Goal: Task Accomplishment & Management: Use online tool/utility

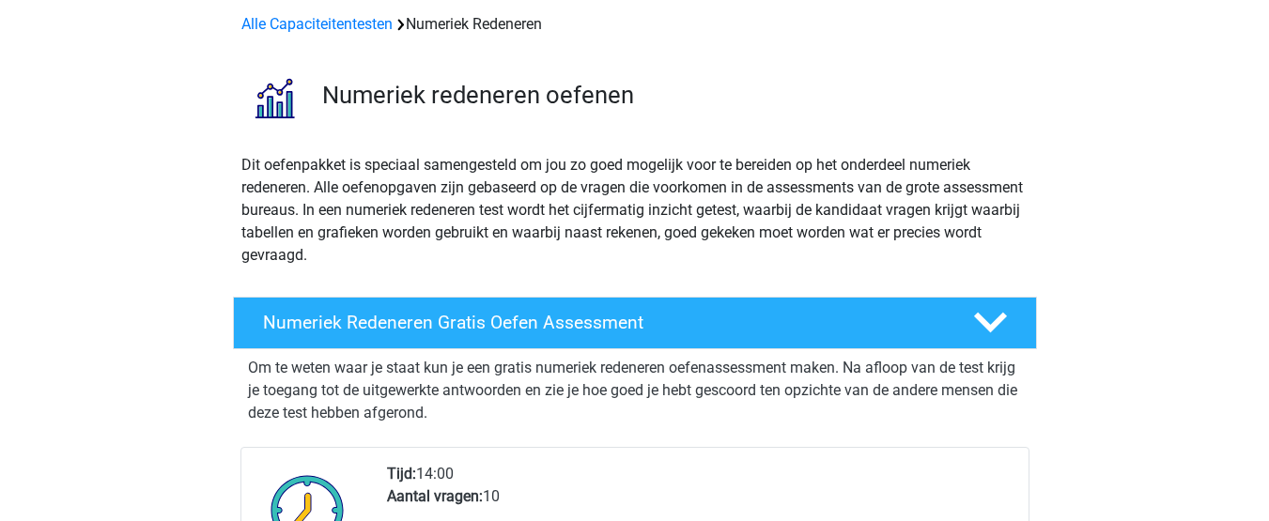
scroll to position [188, 0]
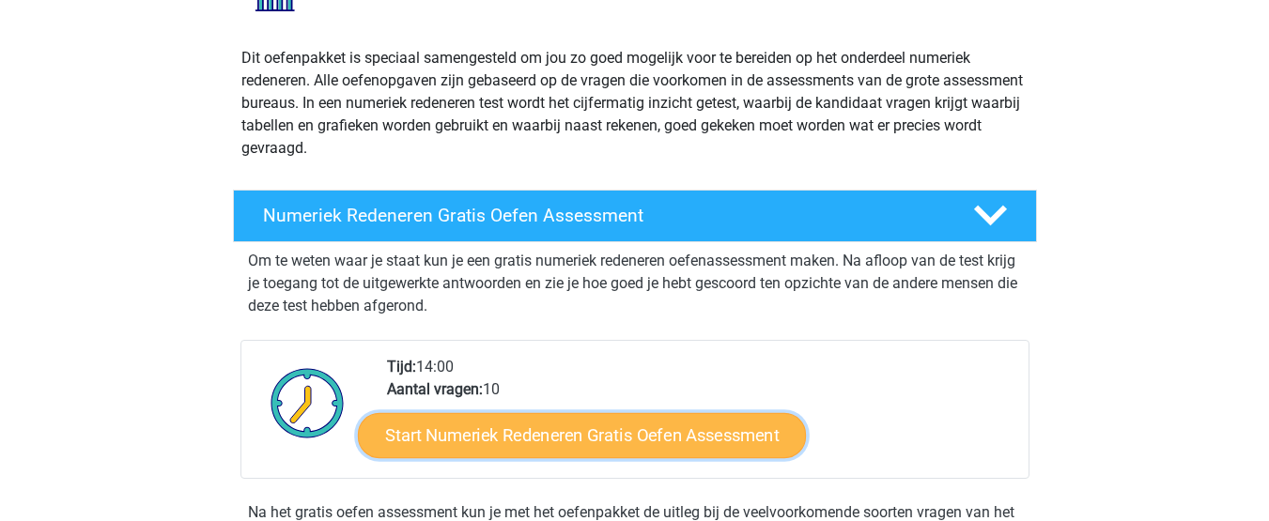
click at [549, 428] on link "Start Numeriek Redeneren Gratis Oefen Assessment" at bounding box center [582, 434] width 448 height 45
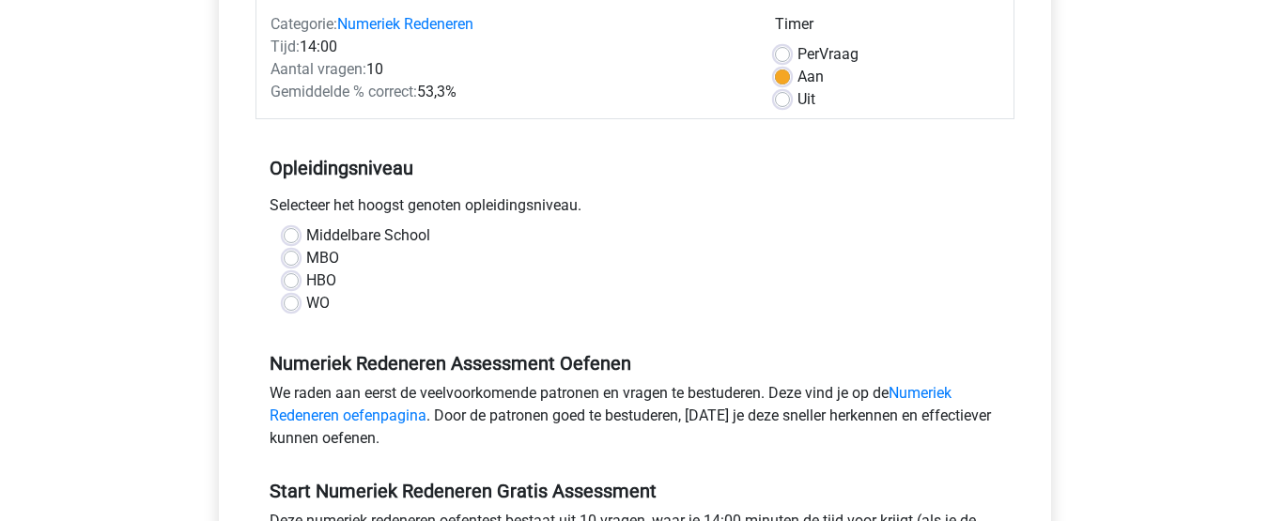
scroll to position [282, 0]
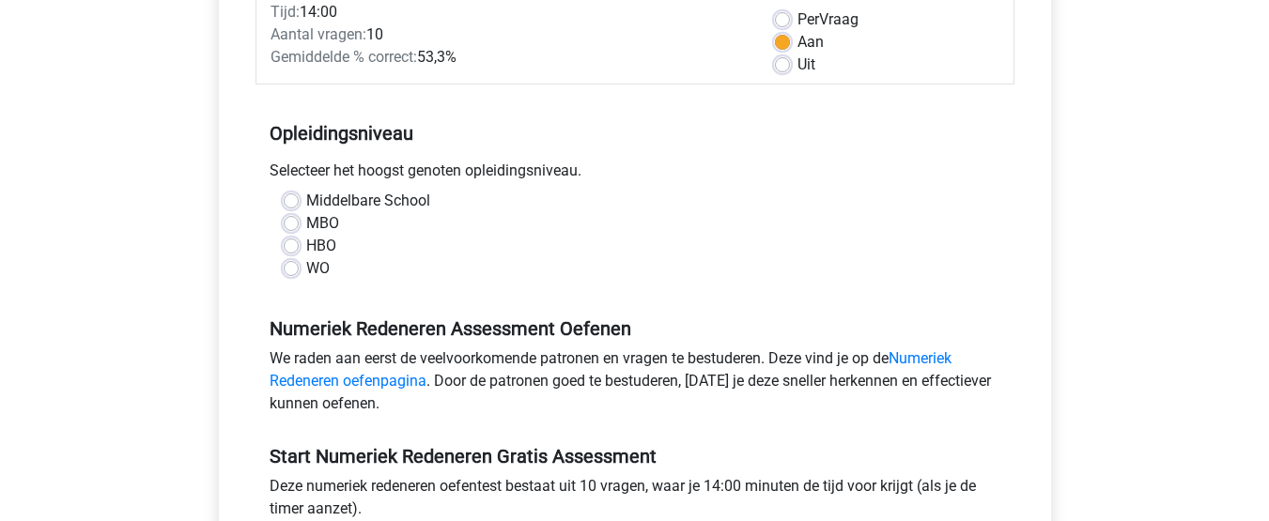
click at [306, 199] on label "Middelbare School" at bounding box center [368, 201] width 124 height 23
click at [294, 199] on input "Middelbare School" at bounding box center [291, 199] width 15 height 19
radio input "true"
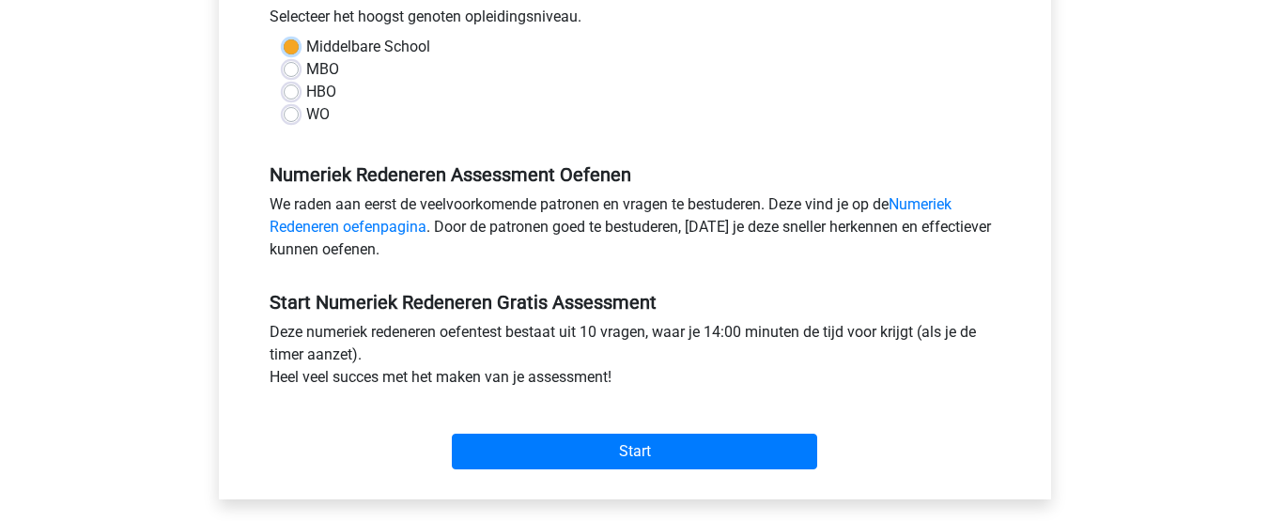
scroll to position [470, 0]
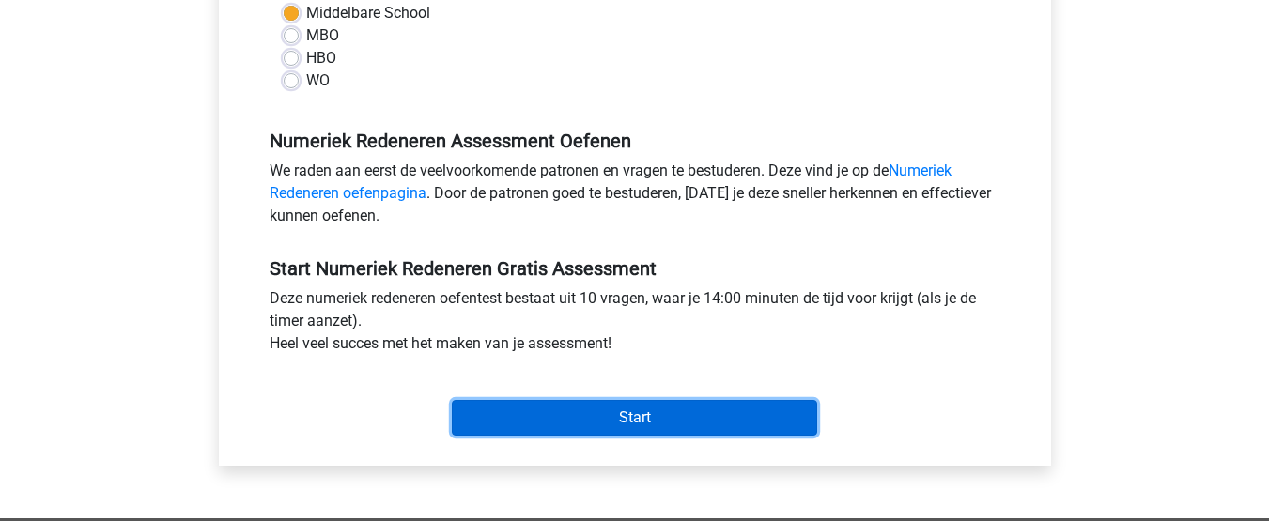
click at [578, 417] on input "Start" at bounding box center [635, 418] width 366 height 36
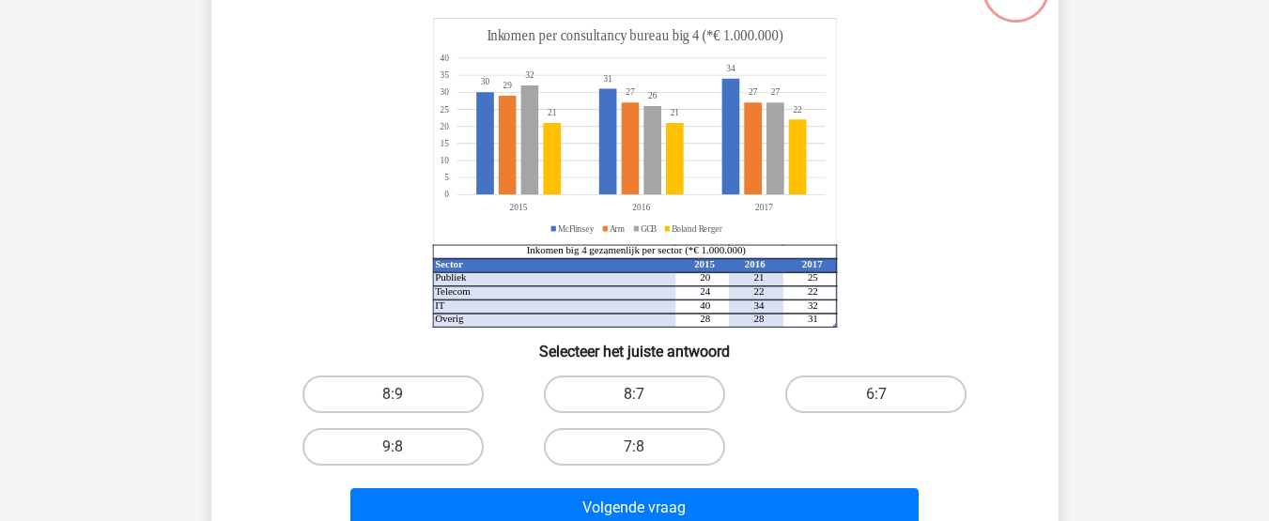
scroll to position [188, 0]
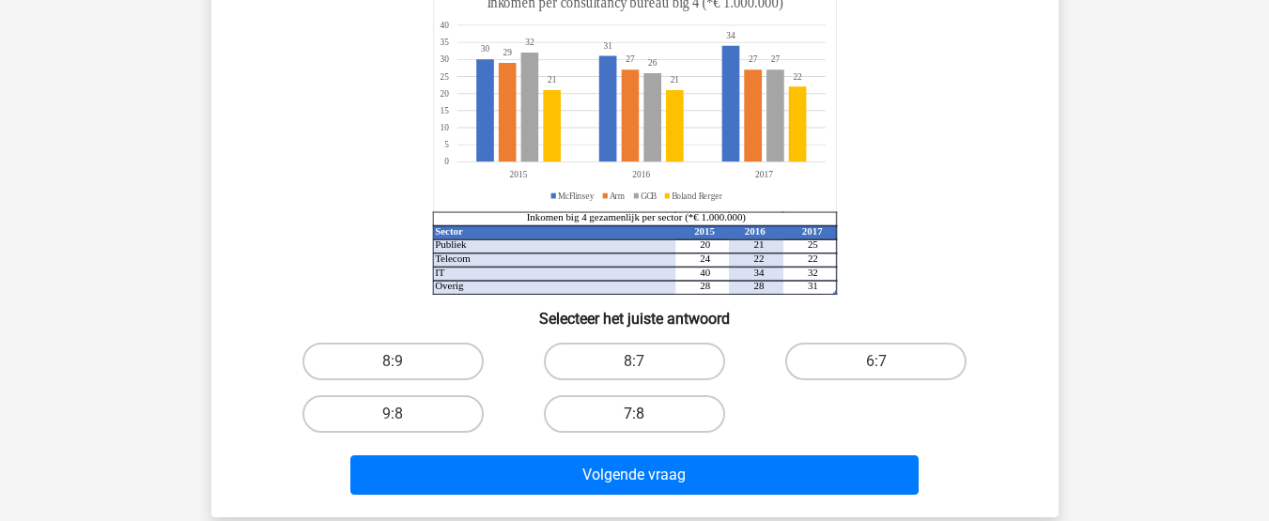
click at [603, 422] on label "7:8" at bounding box center [634, 415] width 181 height 38
click at [634, 422] on input "7:8" at bounding box center [640, 420] width 12 height 12
radio input "true"
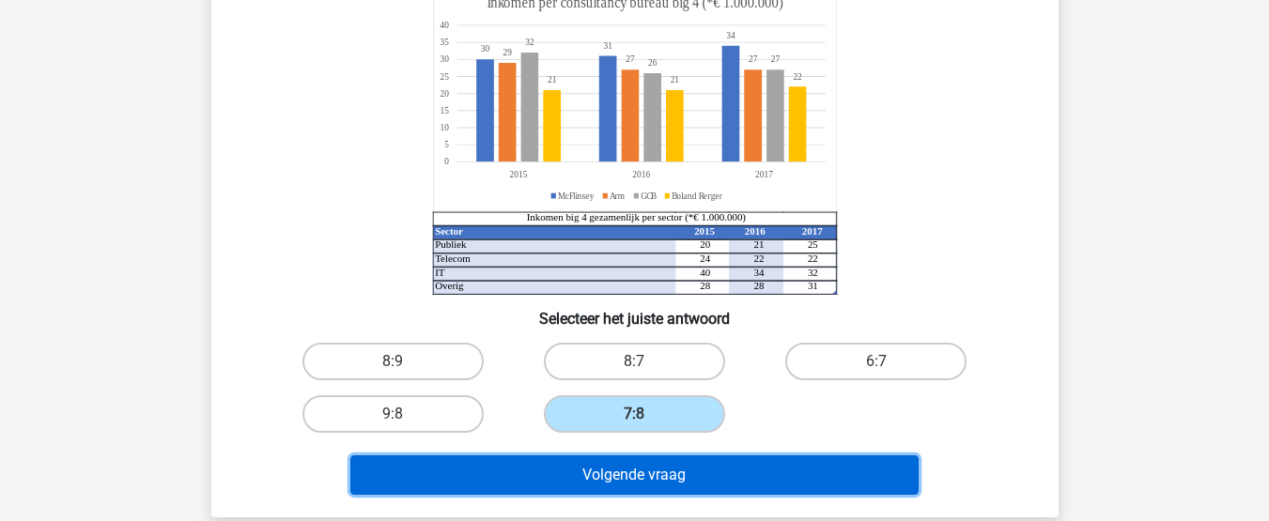
click at [609, 471] on button "Volgende vraag" at bounding box center [634, 475] width 568 height 39
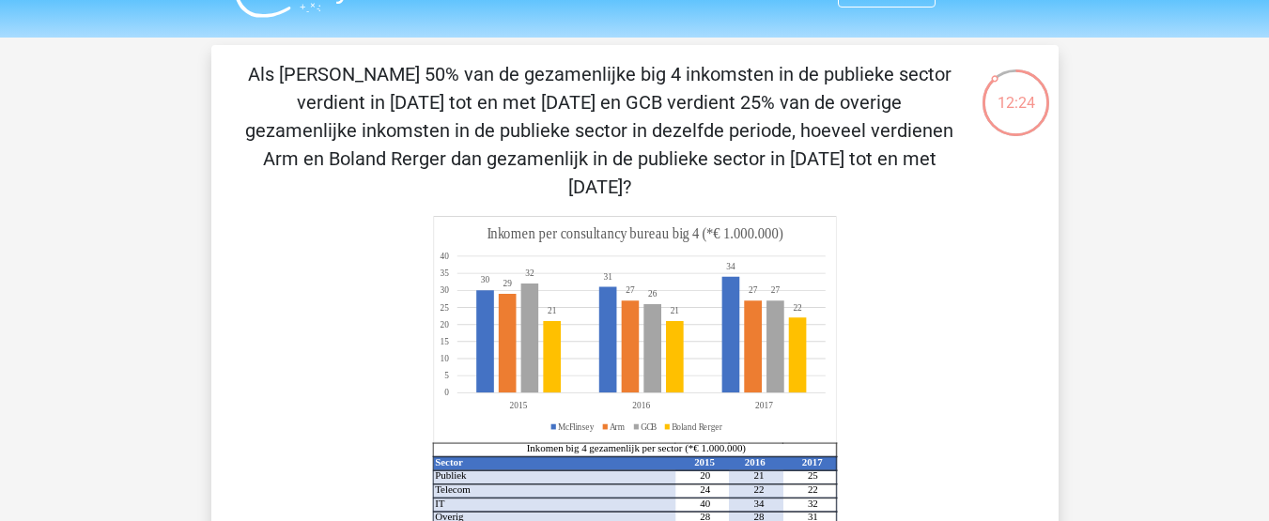
scroll to position [0, 0]
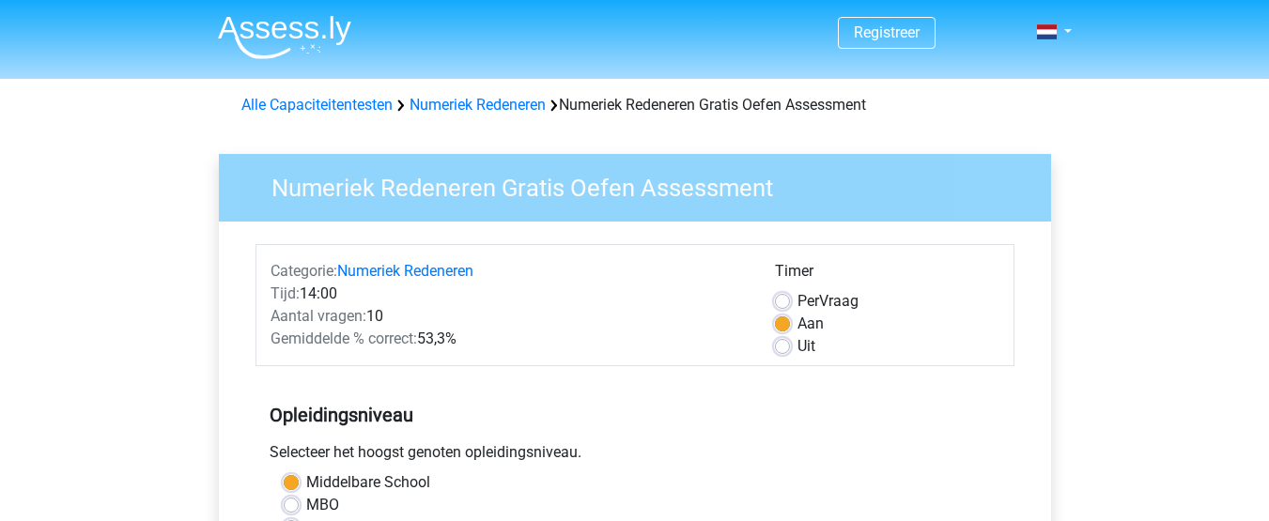
scroll to position [470, 0]
